Goal: Task Accomplishment & Management: Use online tool/utility

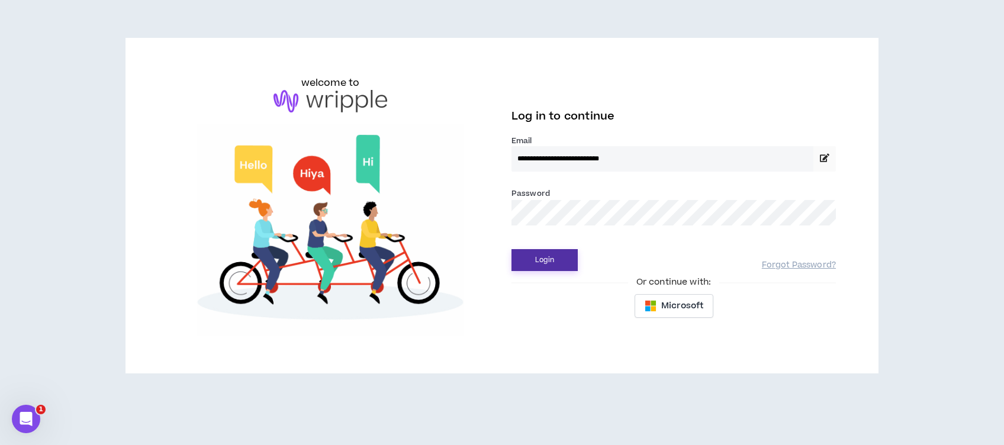
click at [547, 261] on button "Login" at bounding box center [544, 260] width 66 height 22
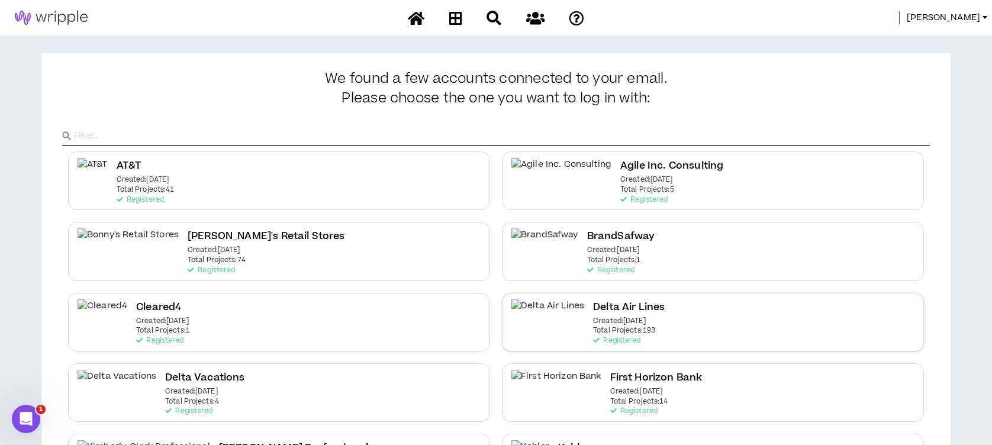
click at [593, 324] on p "Created: [DATE]" at bounding box center [619, 321] width 53 height 8
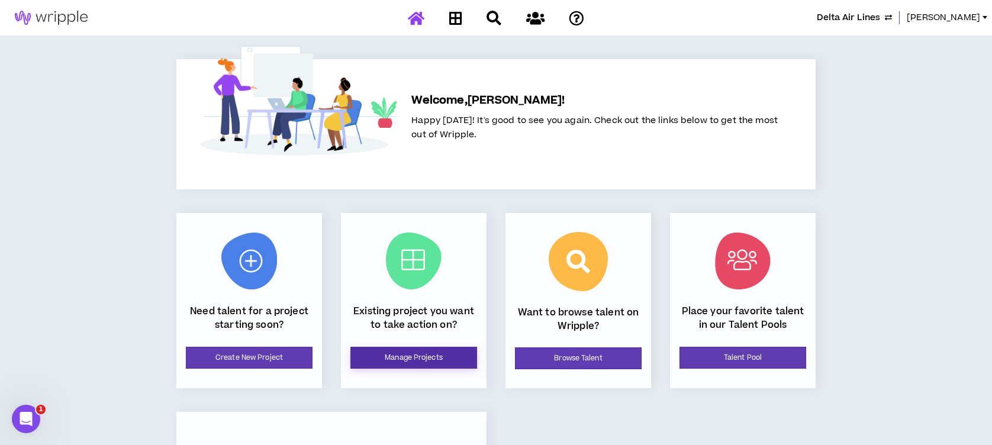
click at [419, 357] on link "Manage Projects" at bounding box center [413, 358] width 127 height 22
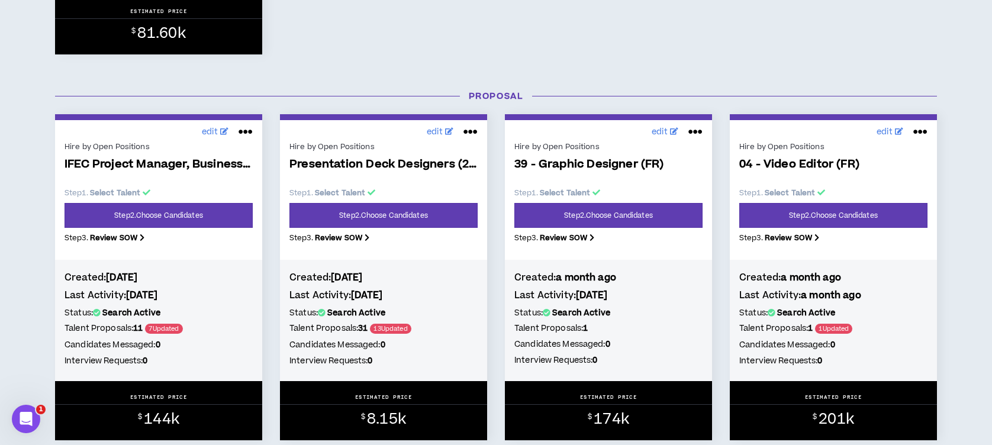
scroll to position [868, 0]
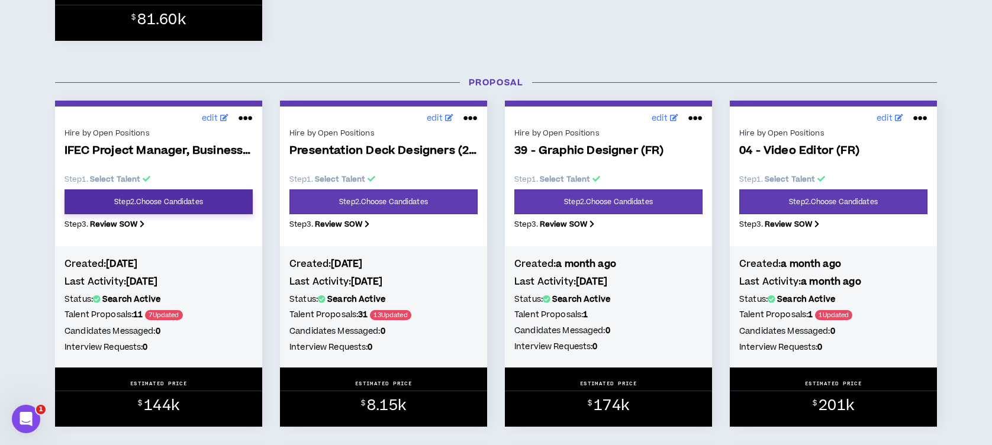
click at [160, 203] on link "Step 2 . Choose Candidates" at bounding box center [159, 201] width 188 height 25
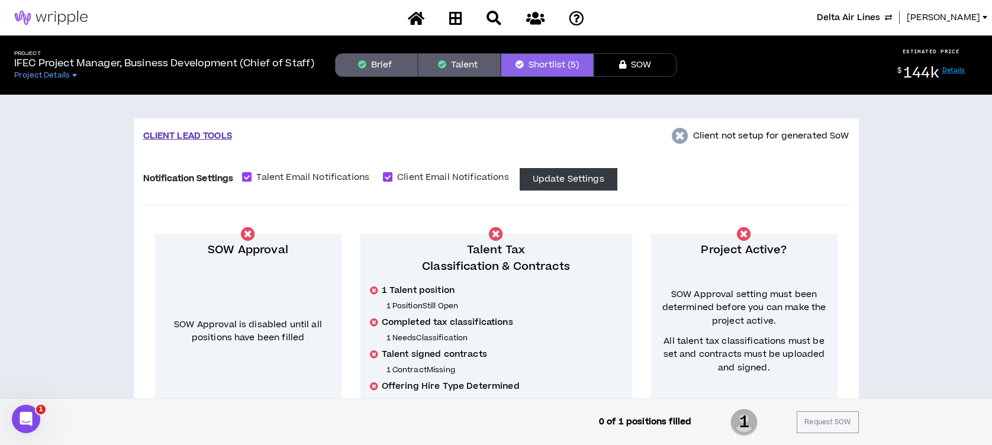
click at [562, 66] on button "Shortlist (5)" at bounding box center [547, 65] width 93 height 24
